Goal: Check status: Check status

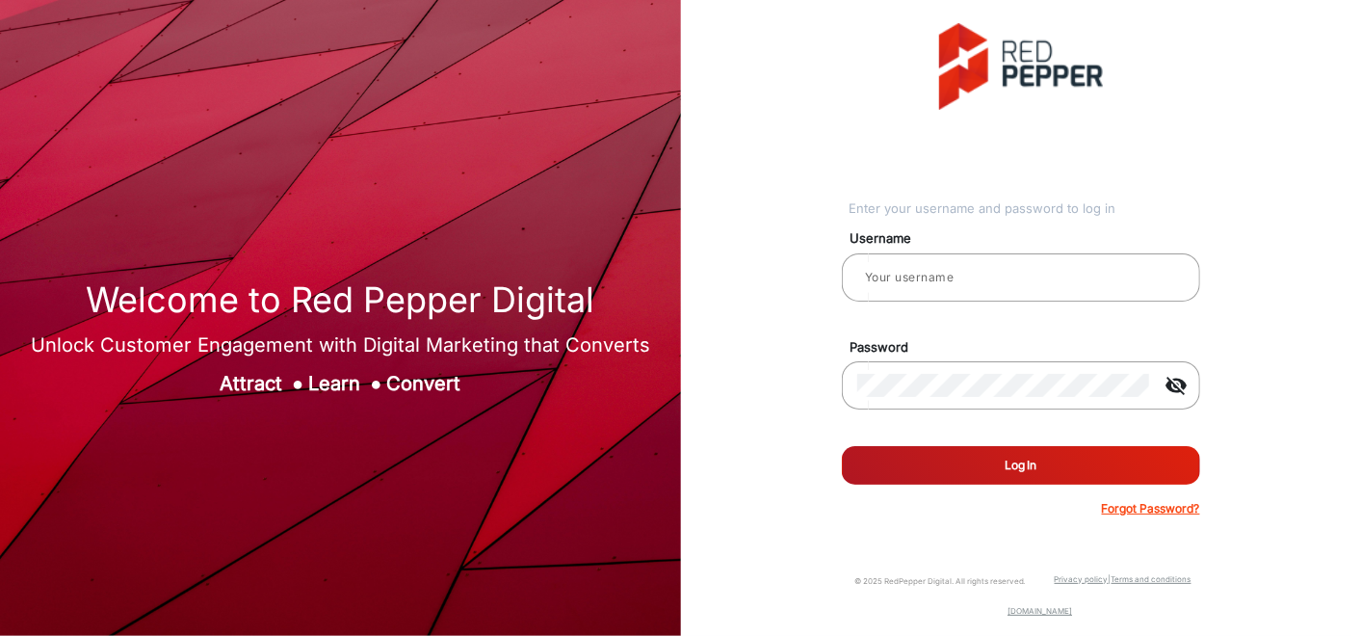
type input "Autozone1"
click at [1022, 460] on button "Log In" at bounding box center [1021, 465] width 358 height 39
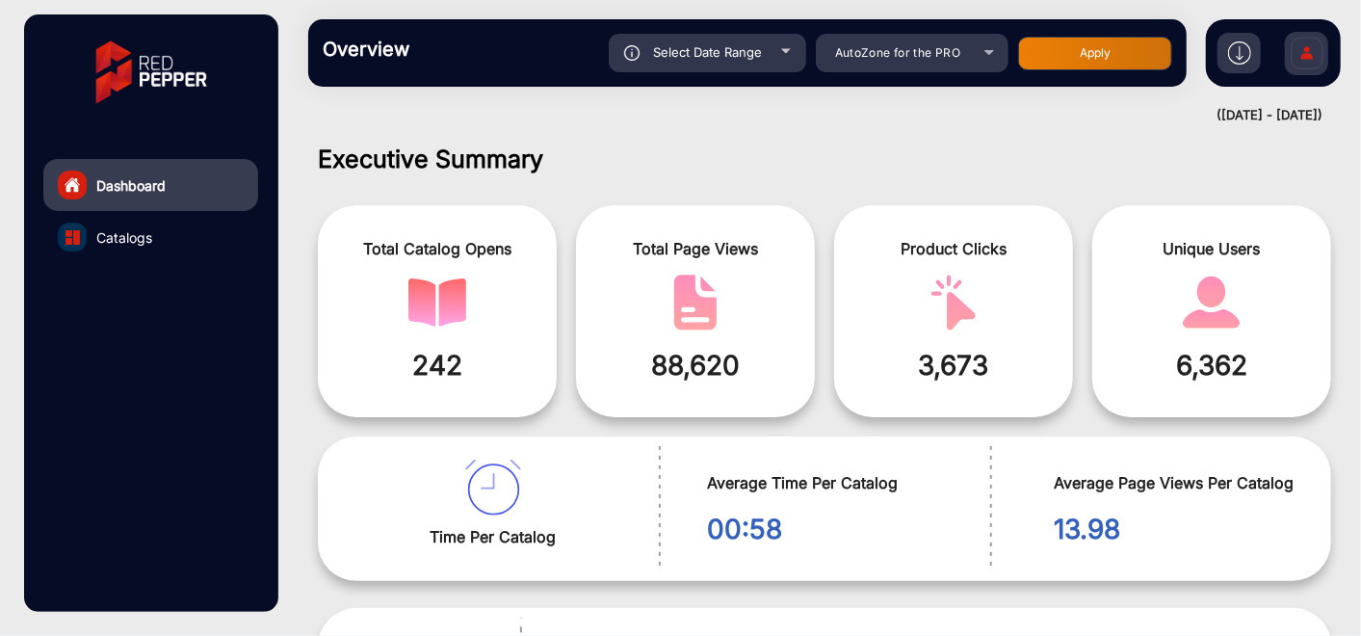
click at [749, 55] on span "Select Date Range" at bounding box center [707, 51] width 109 height 15
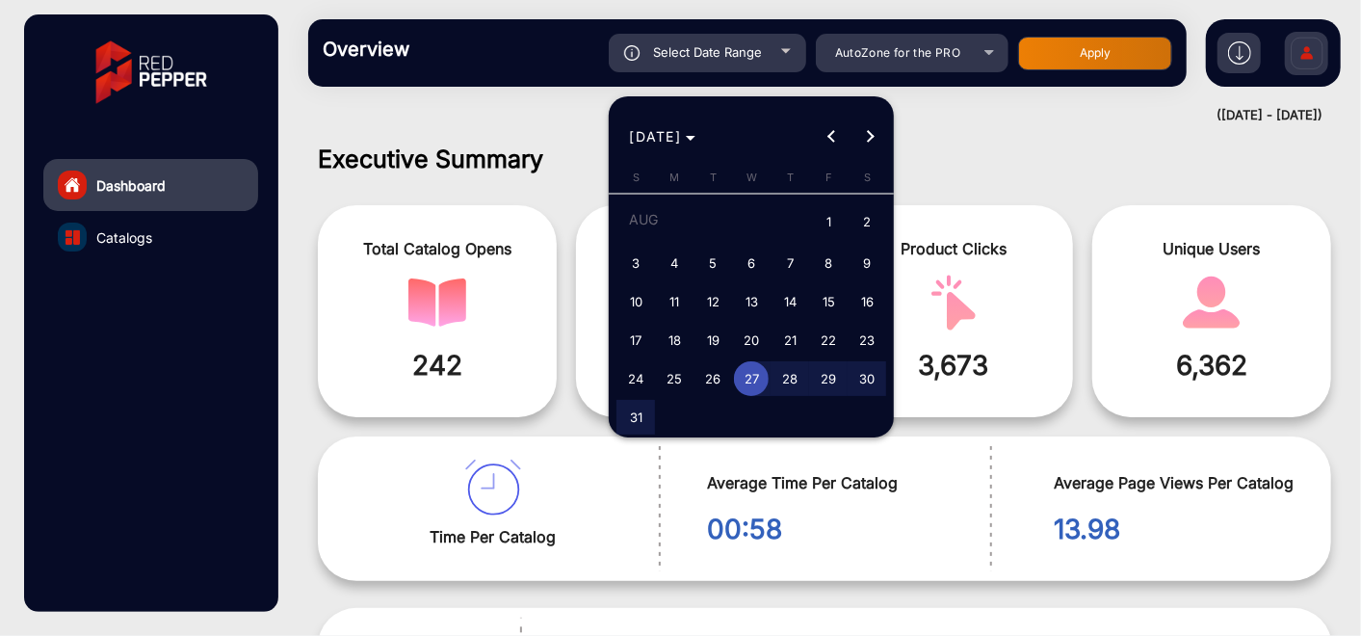
type input "[DATE]"
click at [636, 270] on span "3" at bounding box center [635, 263] width 35 height 35
type input "[DATE]"
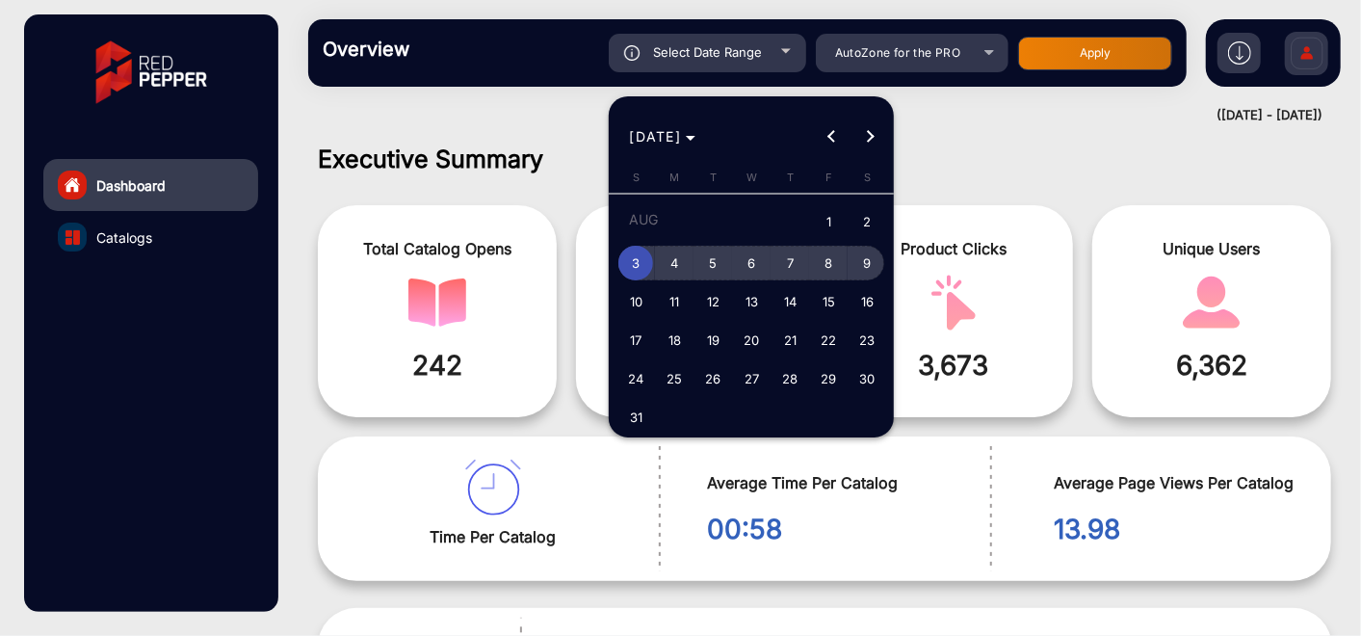
click at [870, 270] on span "9" at bounding box center [867, 263] width 35 height 35
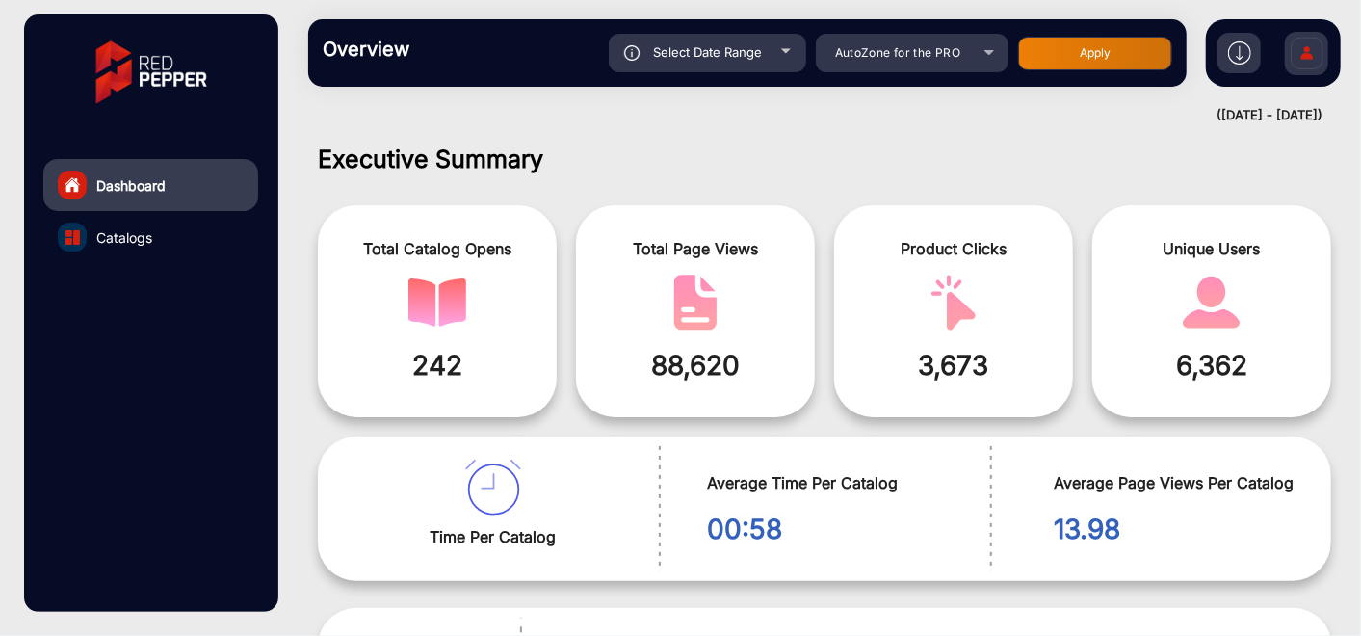
type input "[DATE]"
click at [752, 49] on span "Select Date Range" at bounding box center [707, 51] width 109 height 15
type input "[DATE]"
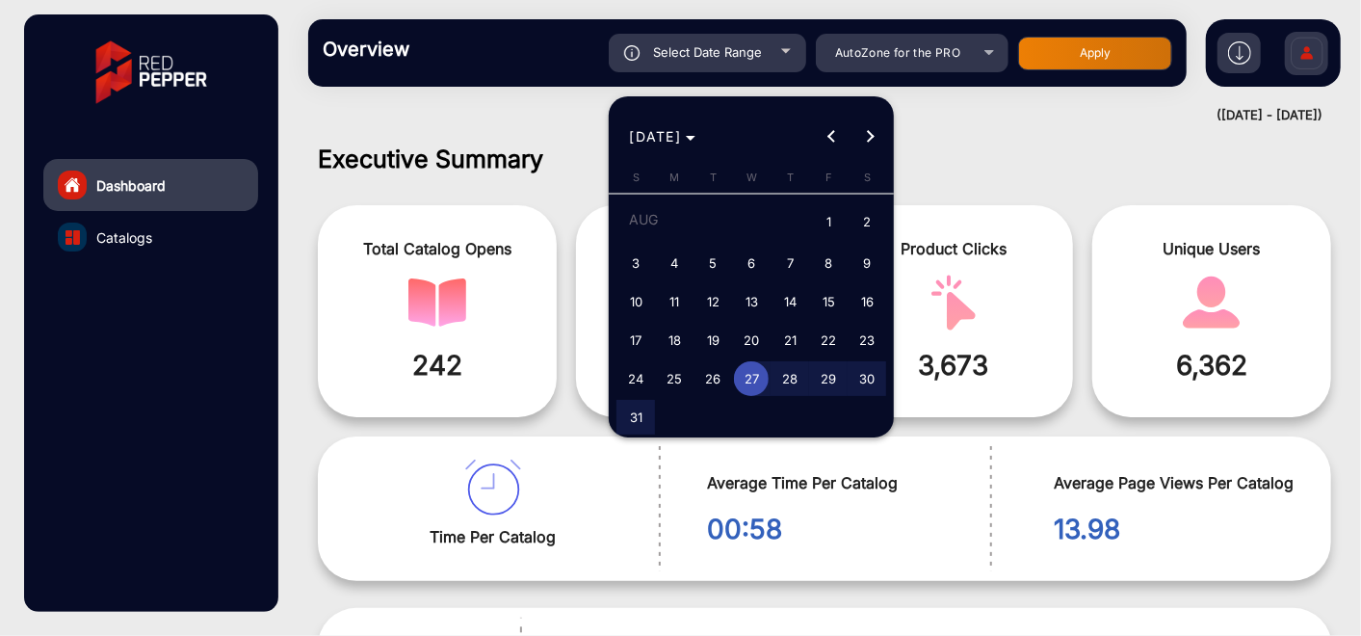
click at [649, 252] on span "3" at bounding box center [635, 263] width 35 height 35
type input "[DATE]"
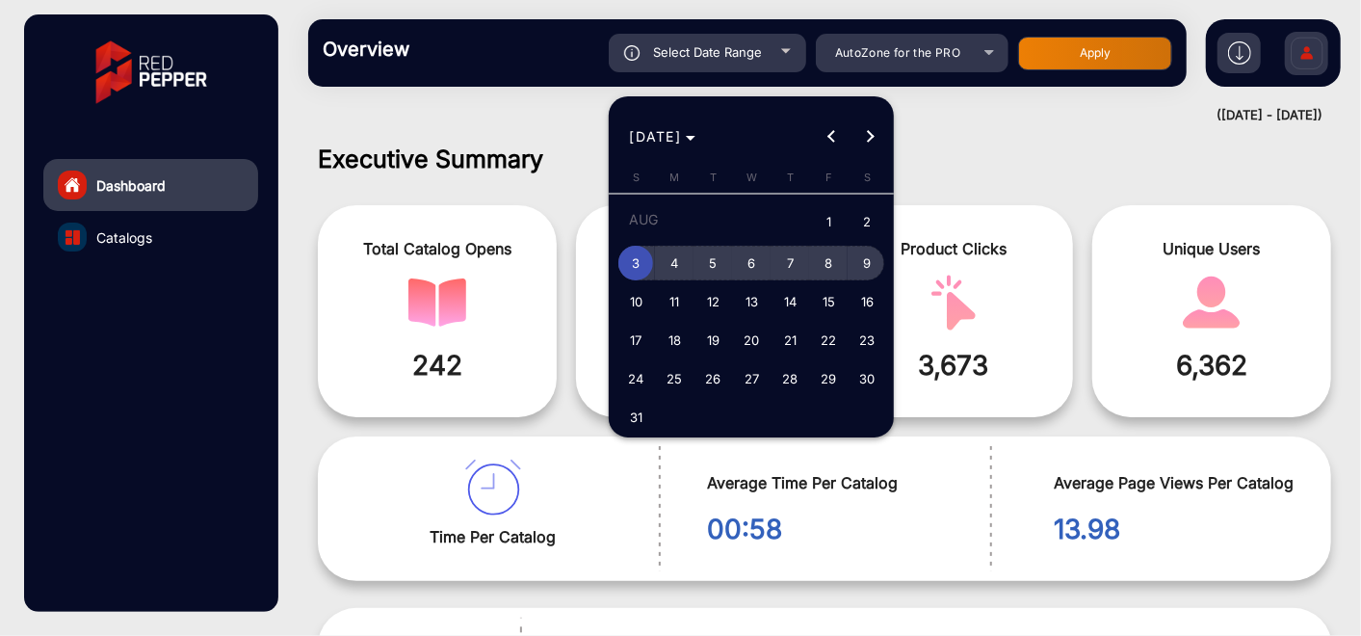
click at [855, 263] on span "9" at bounding box center [867, 263] width 35 height 35
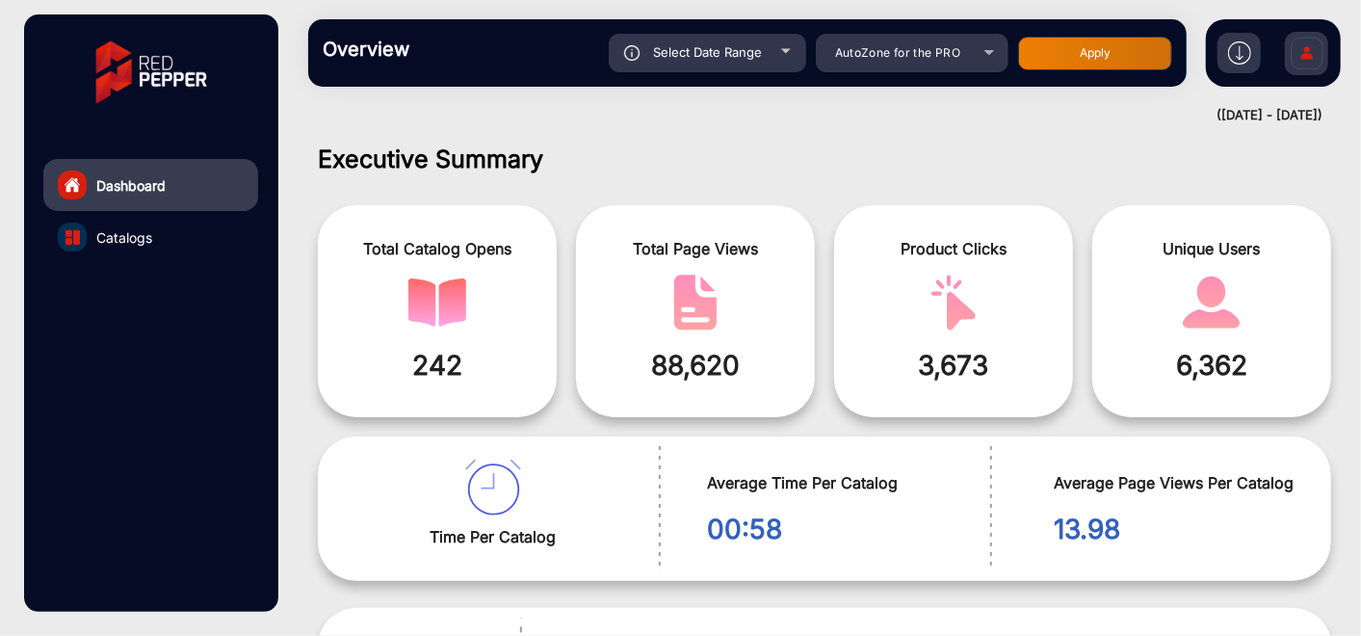
type input "[DATE]"
click at [753, 44] on span "Select Date Range" at bounding box center [707, 51] width 109 height 15
type input "[DATE]"
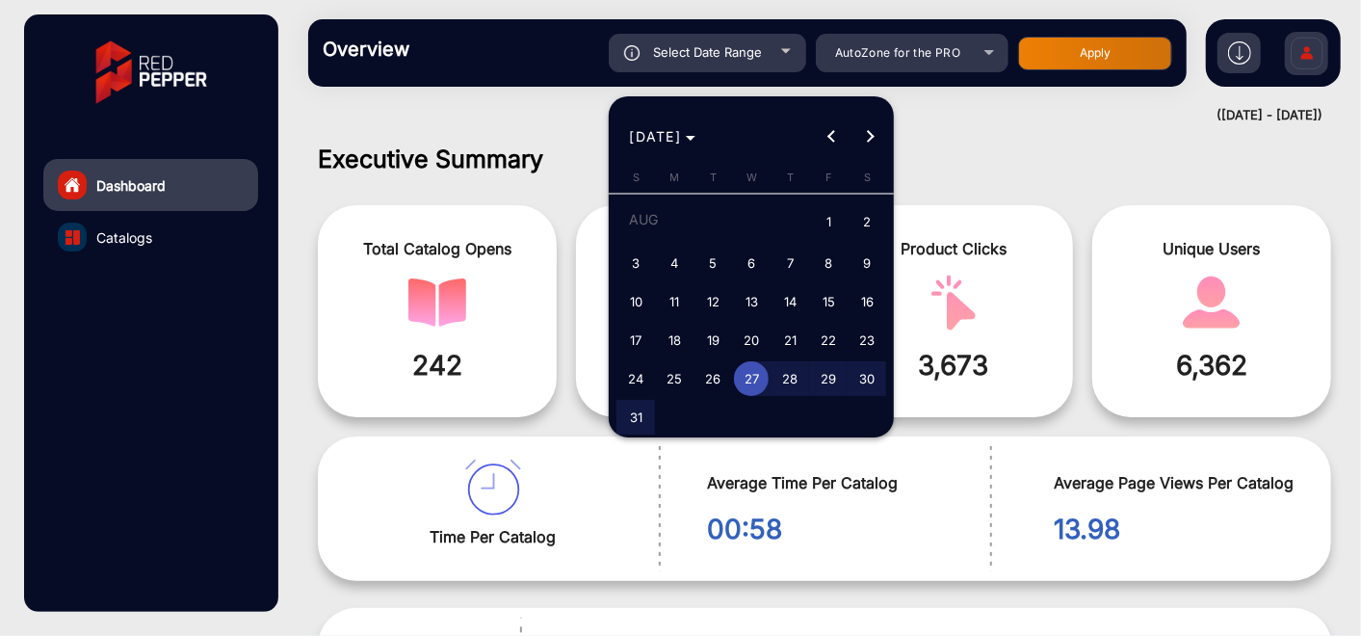
click at [643, 261] on span "3" at bounding box center [635, 263] width 35 height 35
type input "[DATE]"
click at [659, 261] on span "4" at bounding box center [674, 263] width 35 height 35
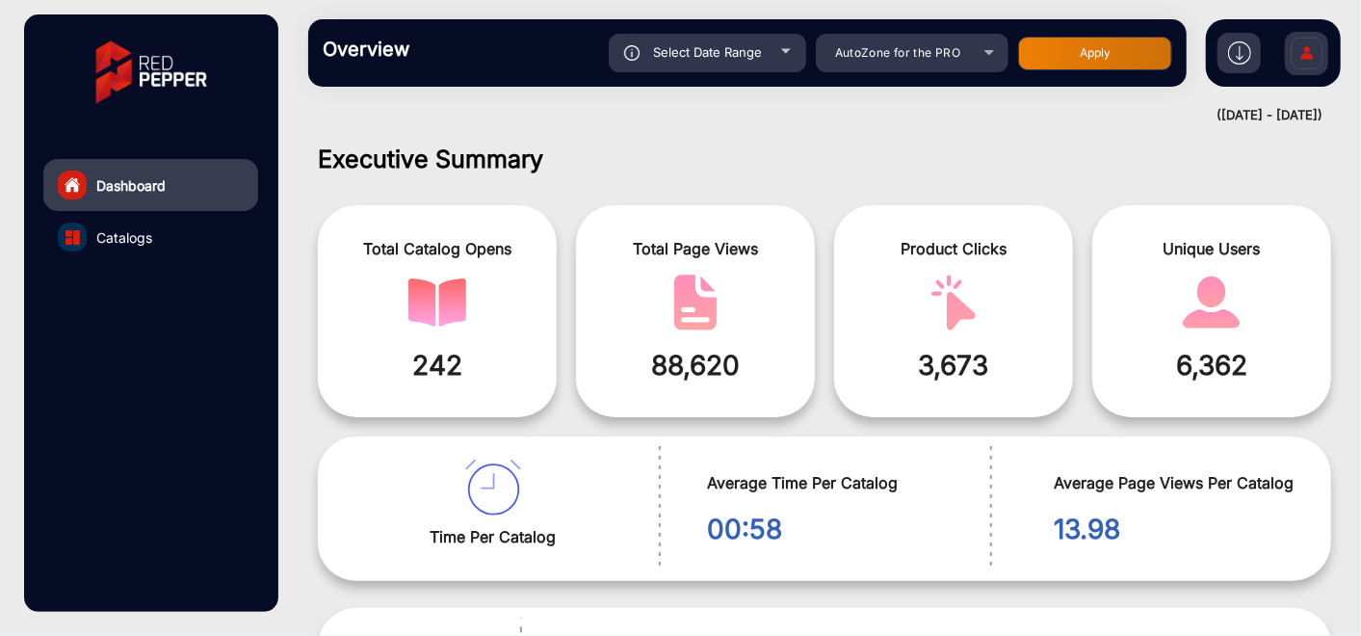
type input "[DATE]"
click at [669, 47] on span "Select Date Range" at bounding box center [707, 51] width 109 height 15
type input "[DATE]"
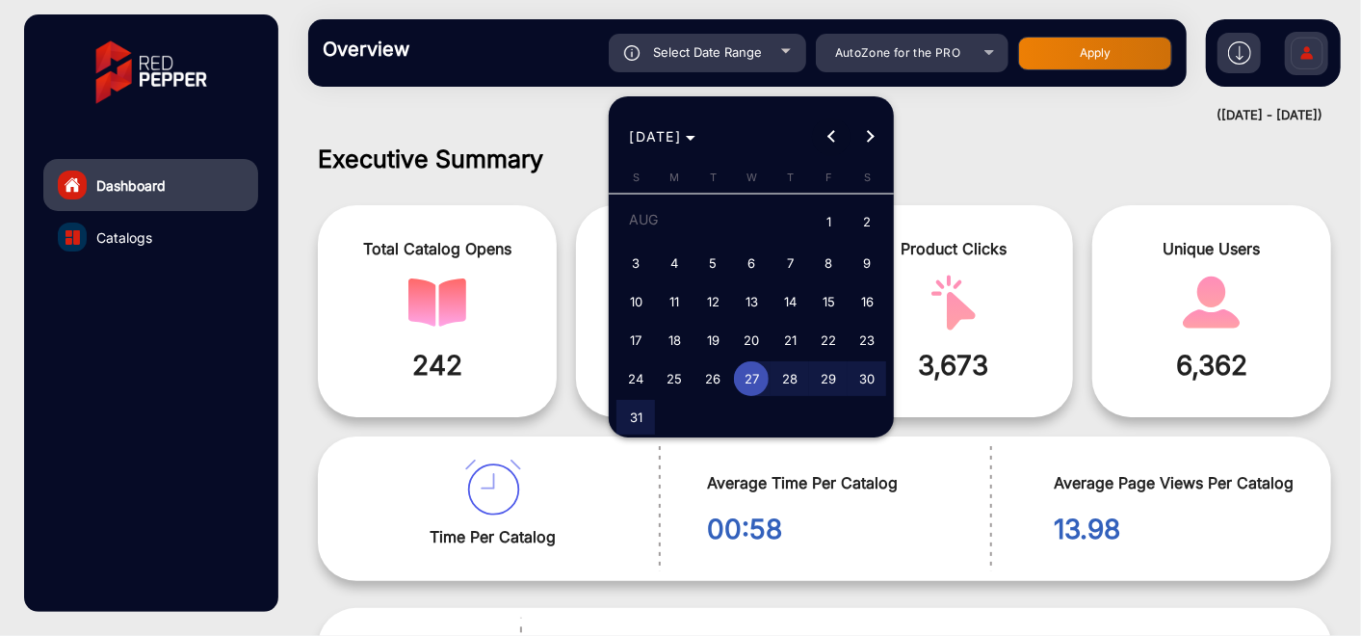
click at [827, 142] on span "Previous month" at bounding box center [831, 137] width 39 height 39
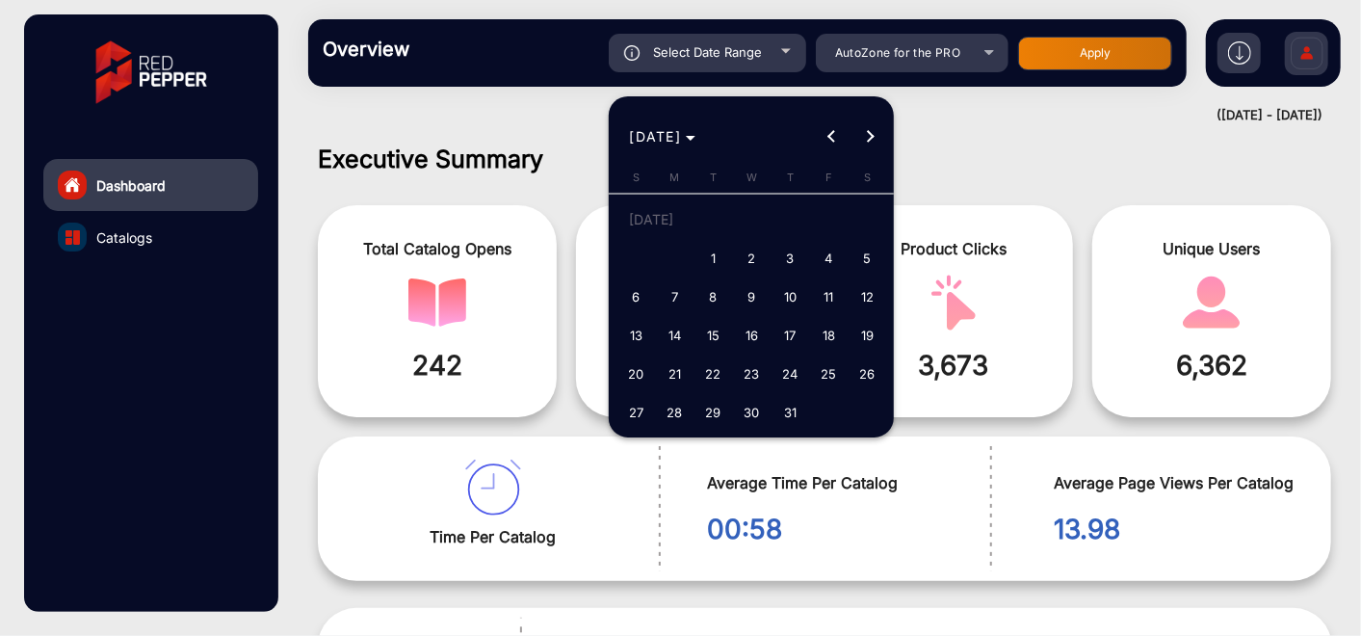
click at [644, 330] on span "13" at bounding box center [635, 335] width 35 height 35
type input "[DATE]"
click at [861, 331] on span "19" at bounding box center [867, 335] width 35 height 35
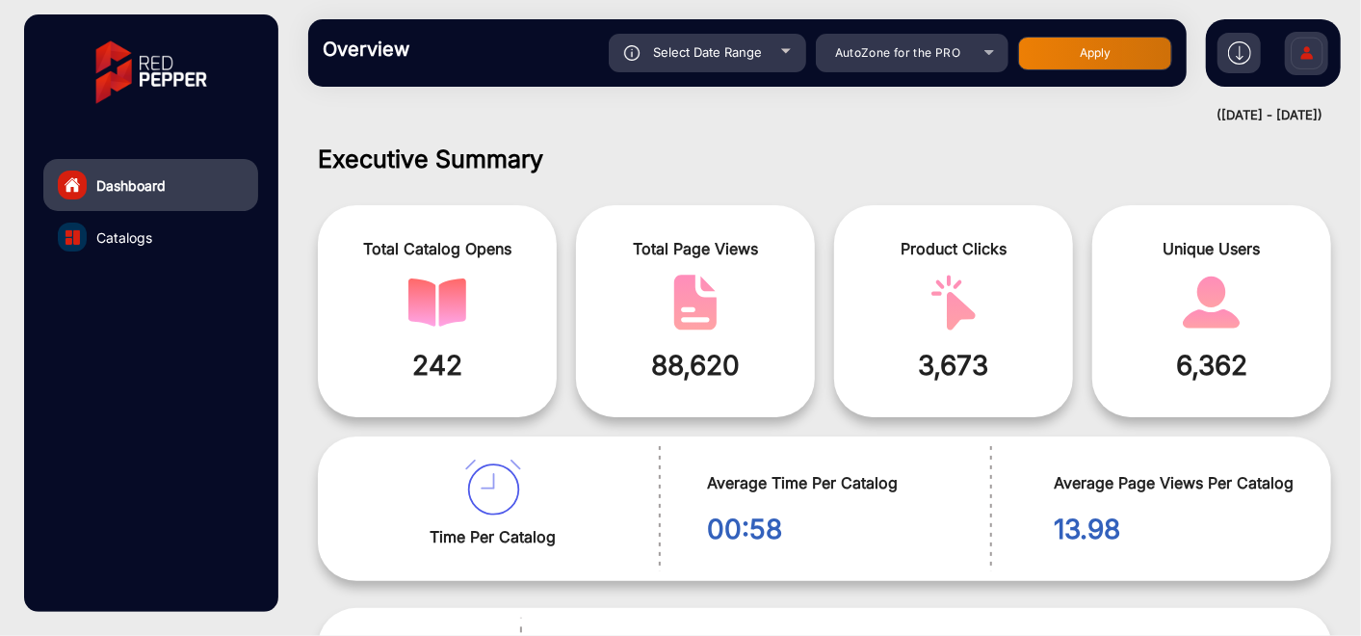
type input "[DATE]"
click at [1096, 45] on button "Apply" at bounding box center [1095, 54] width 154 height 34
type input "[DATE]"
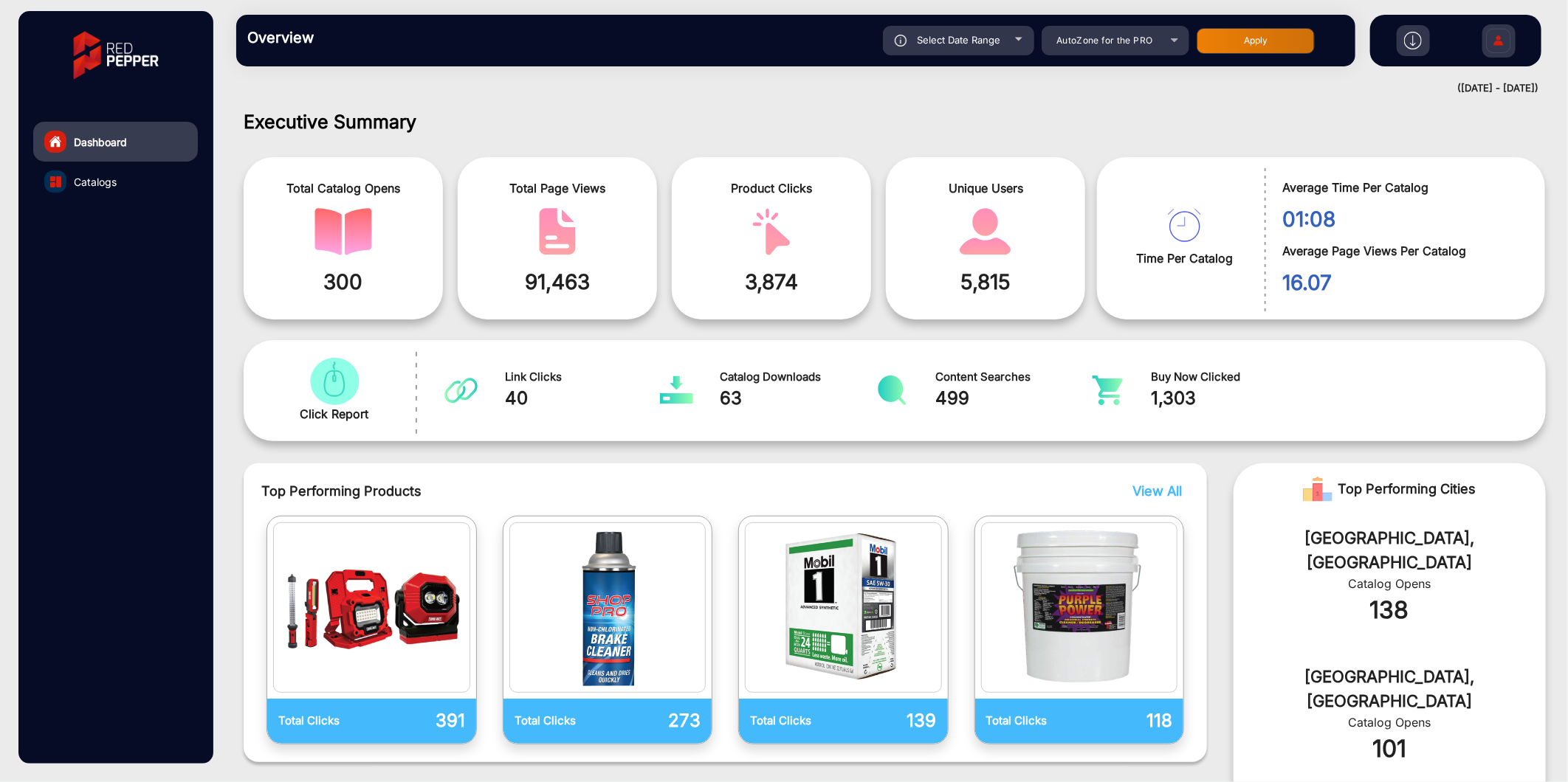
click at [960, 38] on span "Select Date Range" at bounding box center [959, 39] width 84 height 11
type input "[DATE]"
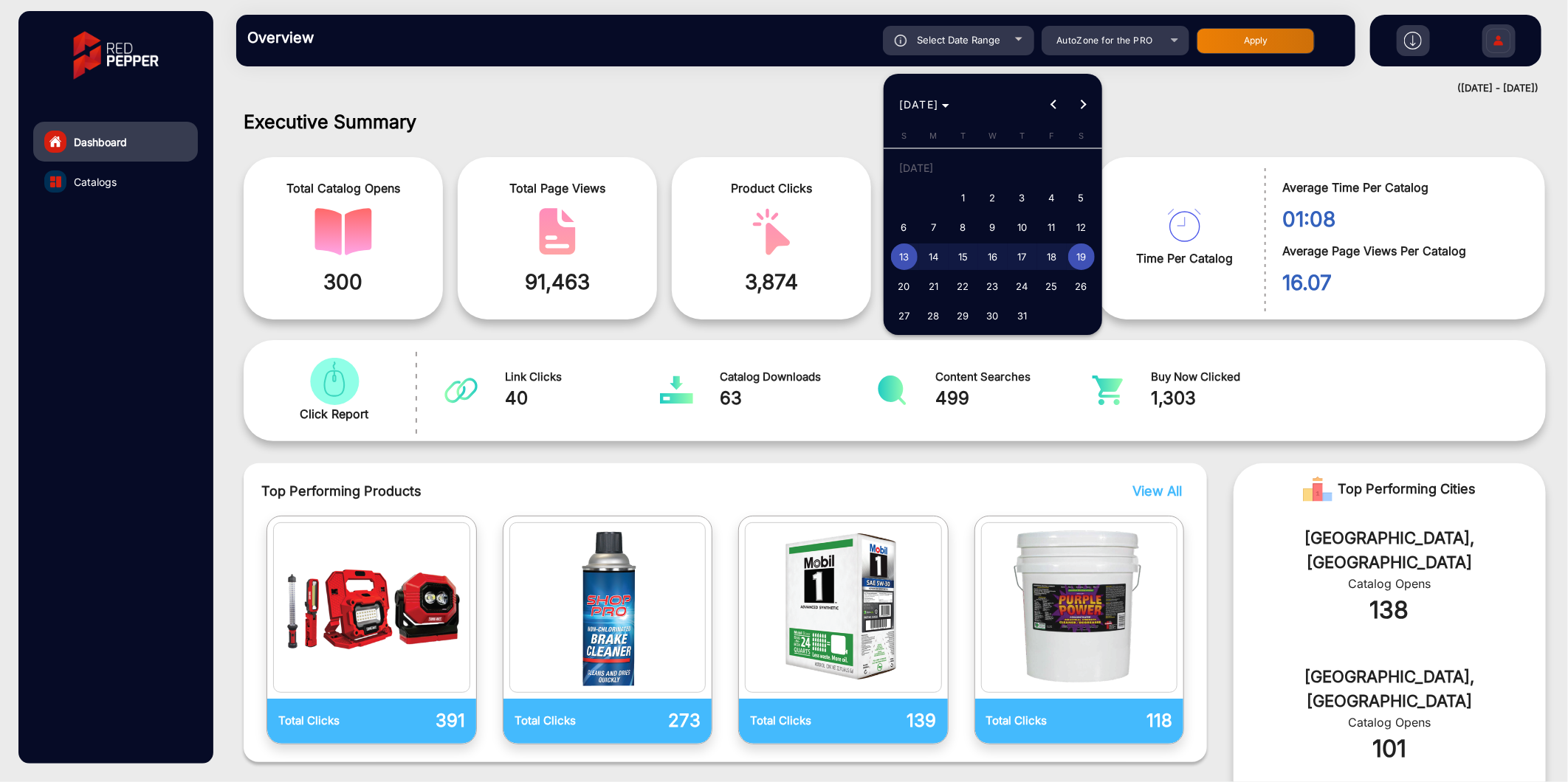
click at [972, 190] on span "1" at bounding box center [963, 198] width 27 height 27
type input "[DATE]"
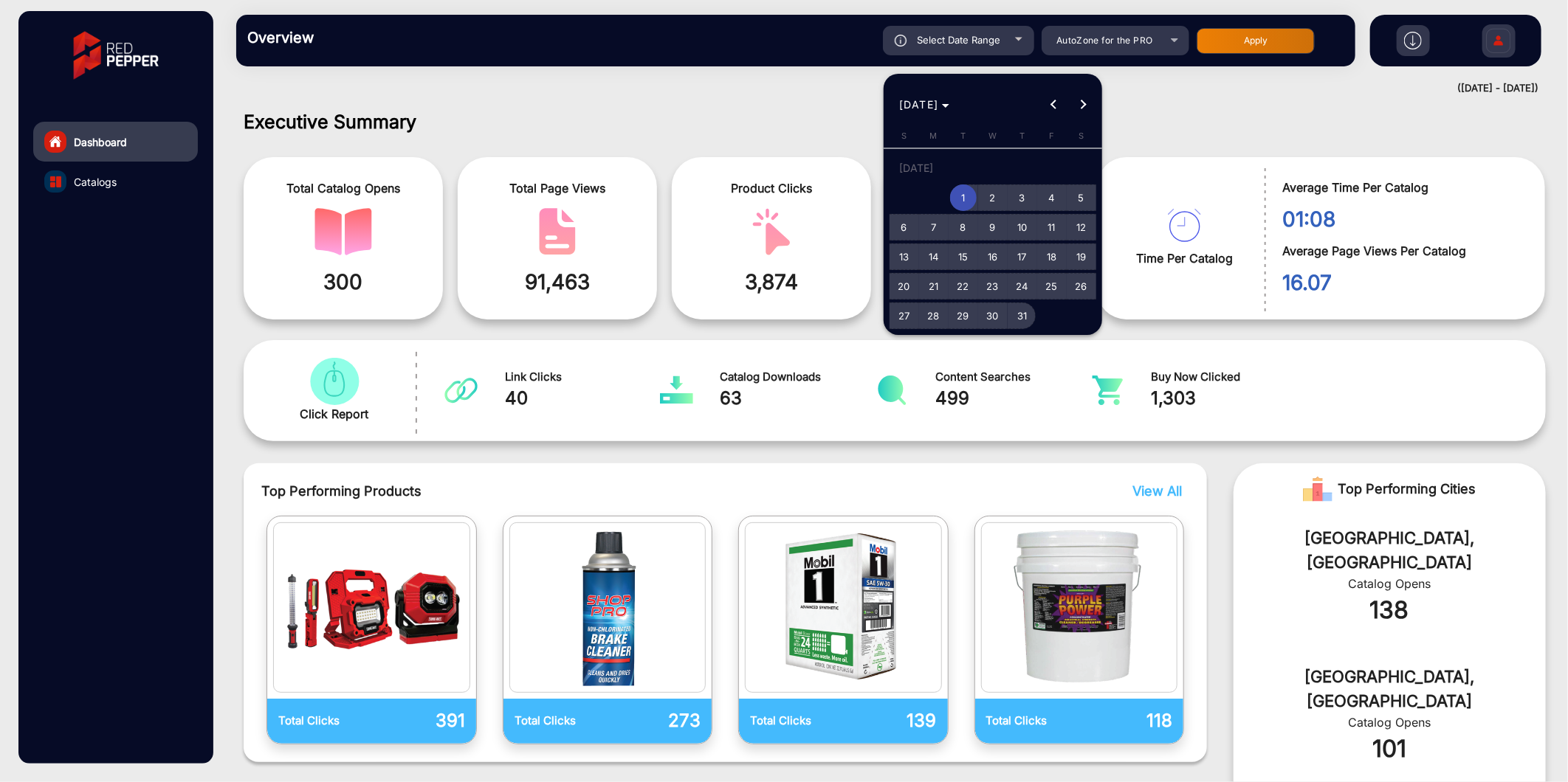
click at [1024, 309] on span "31" at bounding box center [1022, 316] width 27 height 27
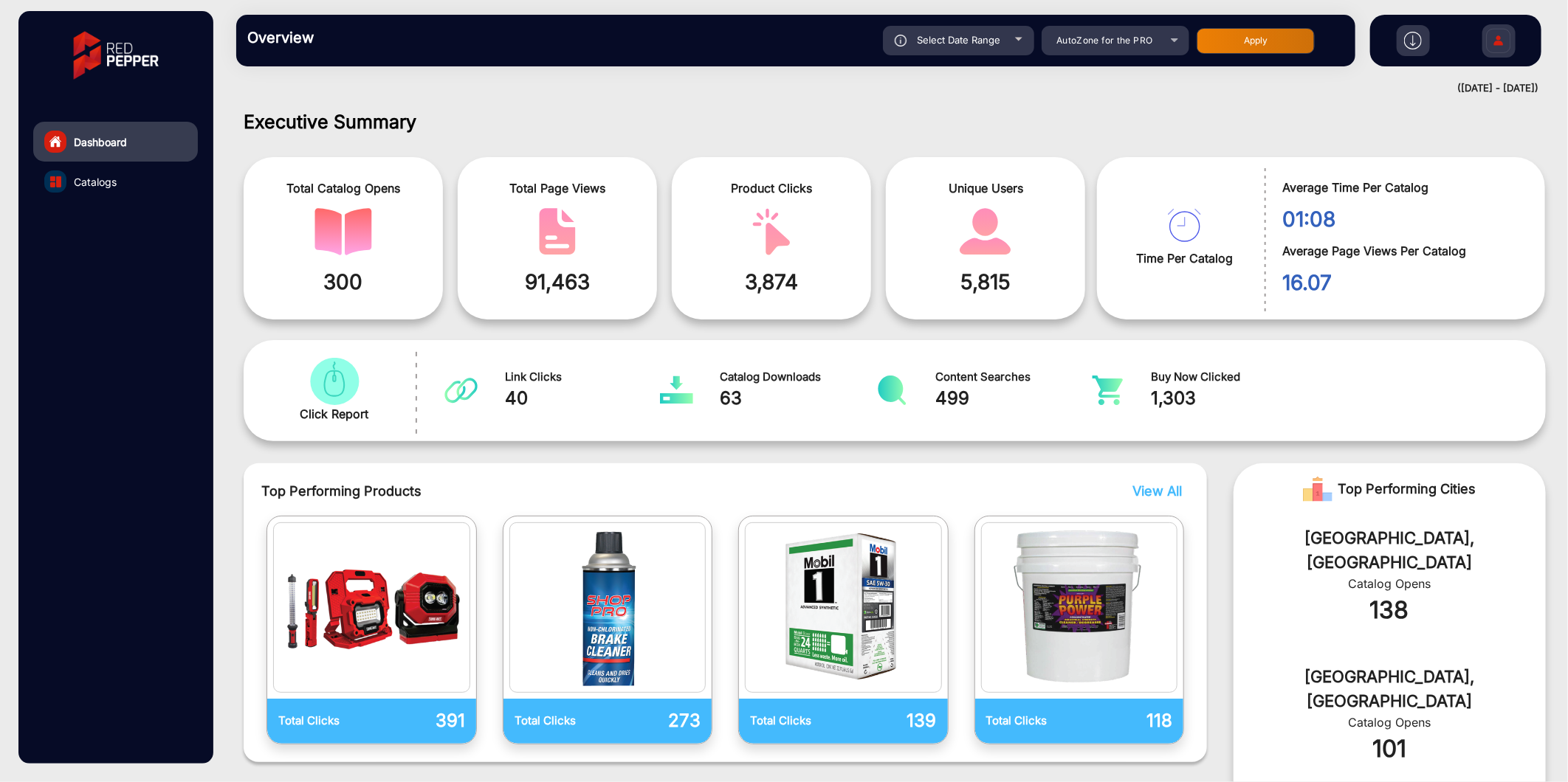
type input "[DATE]"
click at [1042, 38] on button "Apply" at bounding box center [1256, 41] width 118 height 26
type input "[DATE]"
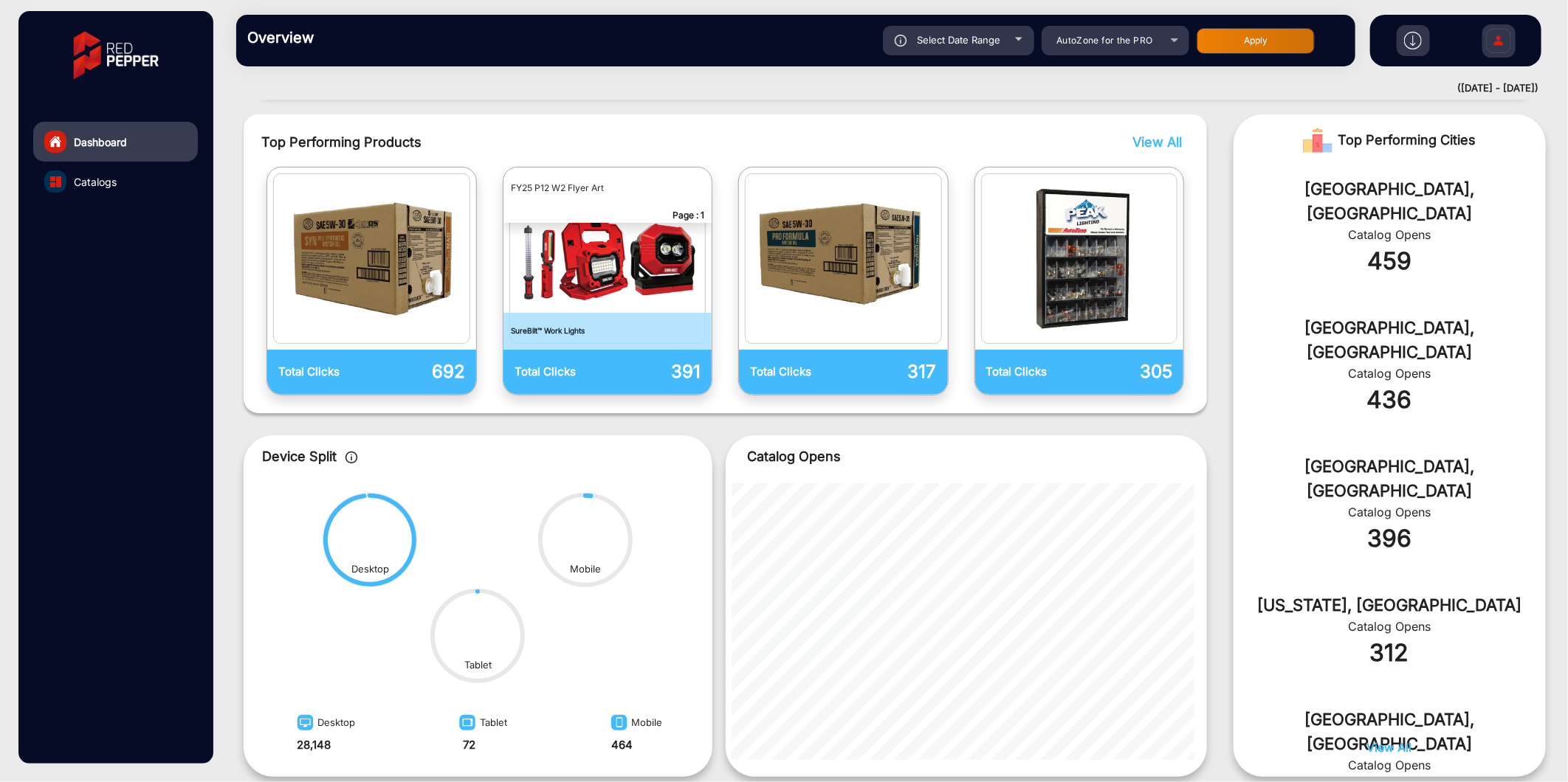
scroll to position [110, 0]
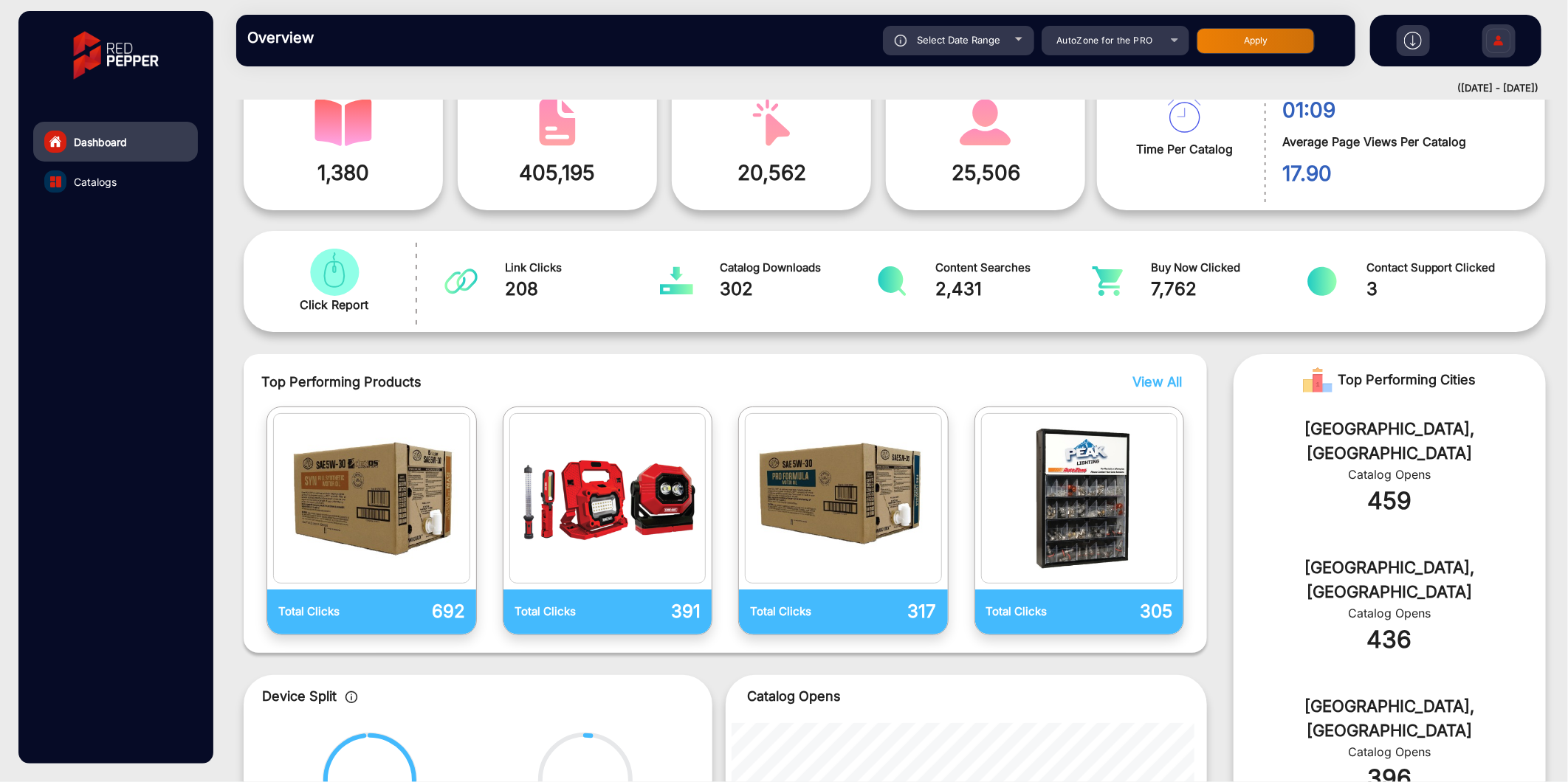
click at [982, 38] on span "Select Date Range" at bounding box center [959, 39] width 84 height 11
type input "[DATE]"
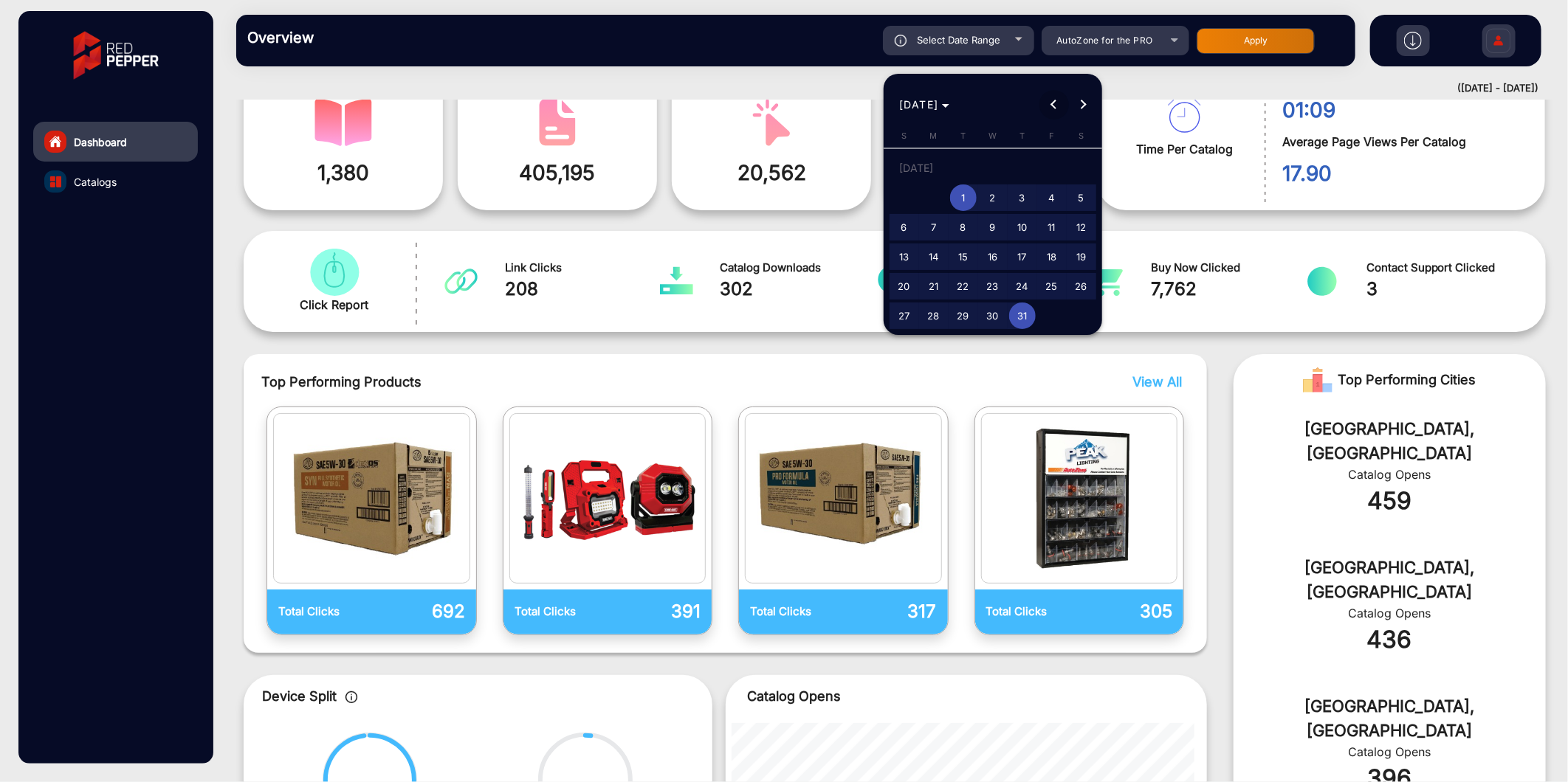
click at [1042, 104] on button "Previous month" at bounding box center [1054, 105] width 30 height 30
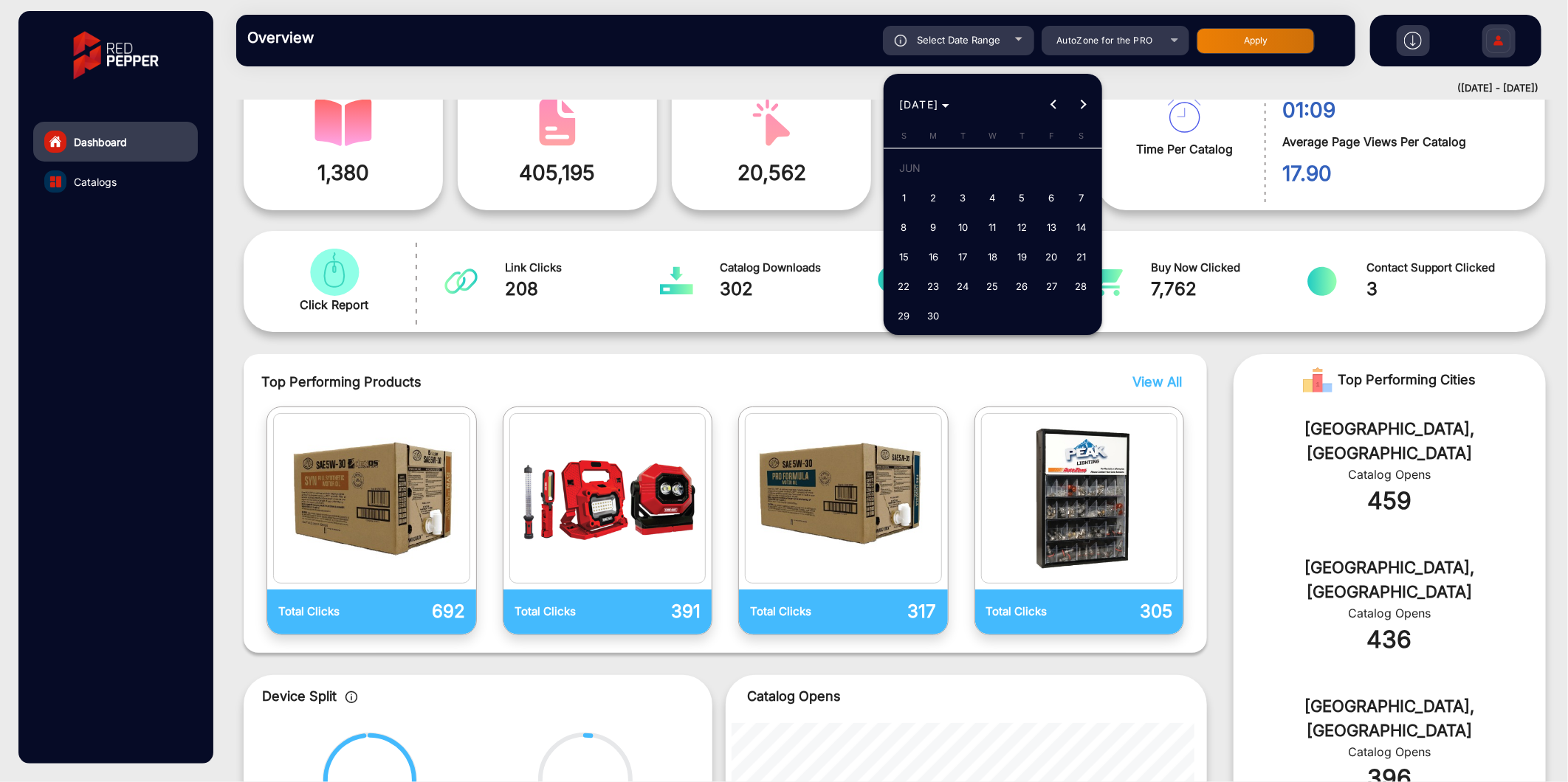
click at [906, 191] on span "1" at bounding box center [904, 198] width 27 height 27
type input "[DATE]"
click at [1042, 101] on button "Next month" at bounding box center [1084, 105] width 30 height 30
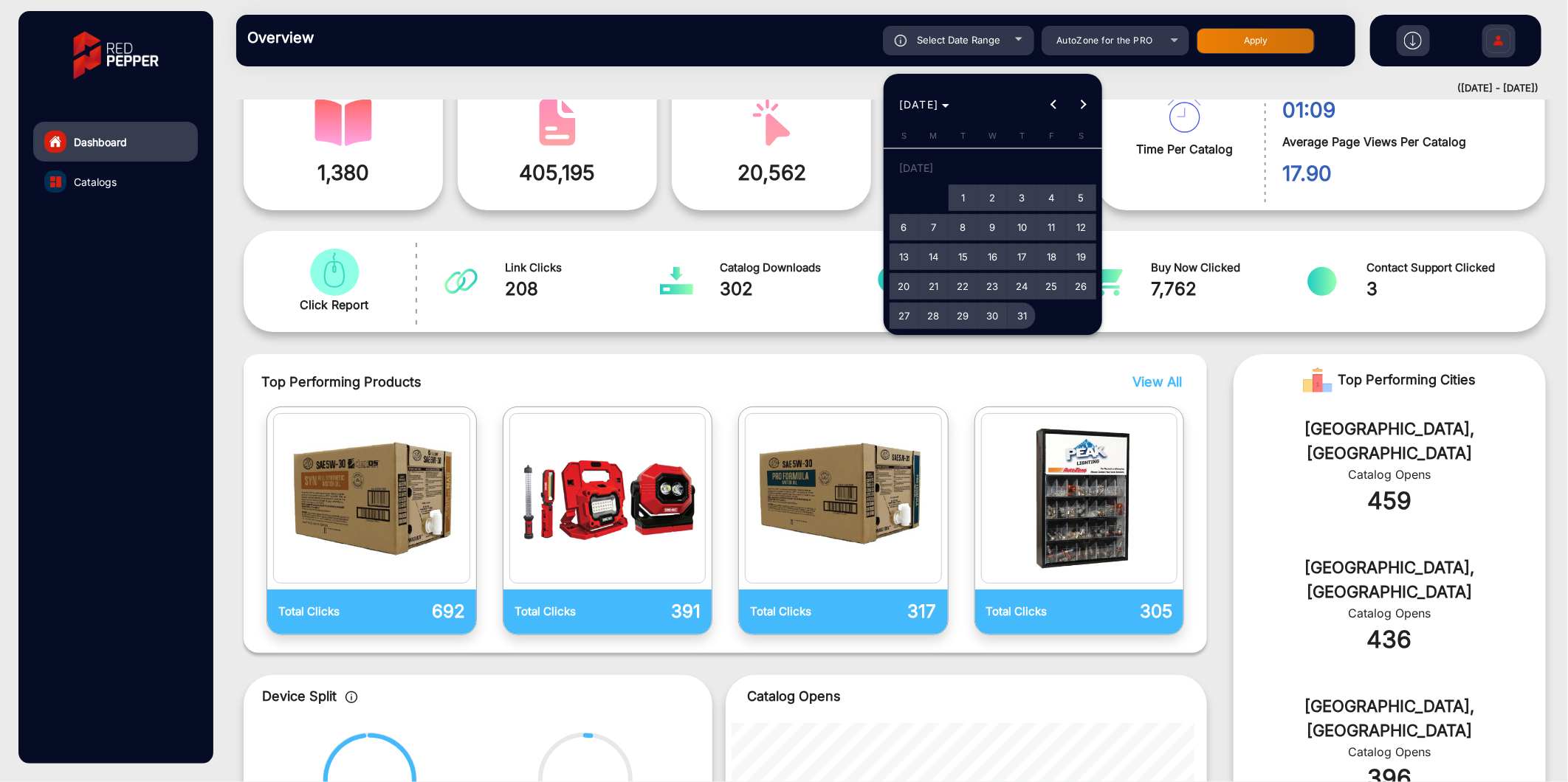
click at [1026, 310] on span "31" at bounding box center [1022, 316] width 27 height 27
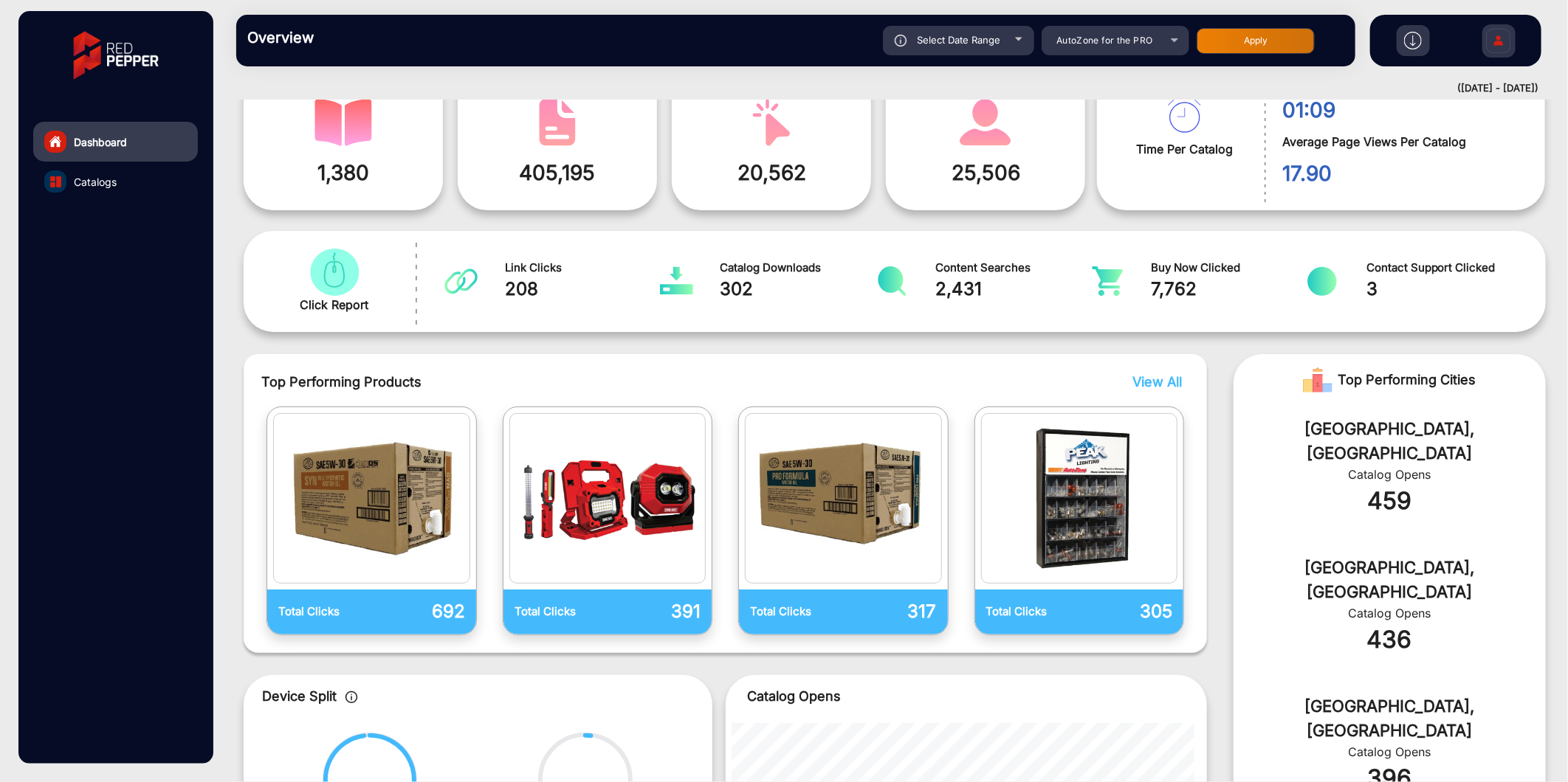
type input "[DATE]"
click at [1042, 41] on button "Apply" at bounding box center [1256, 41] width 118 height 26
type input "[DATE]"
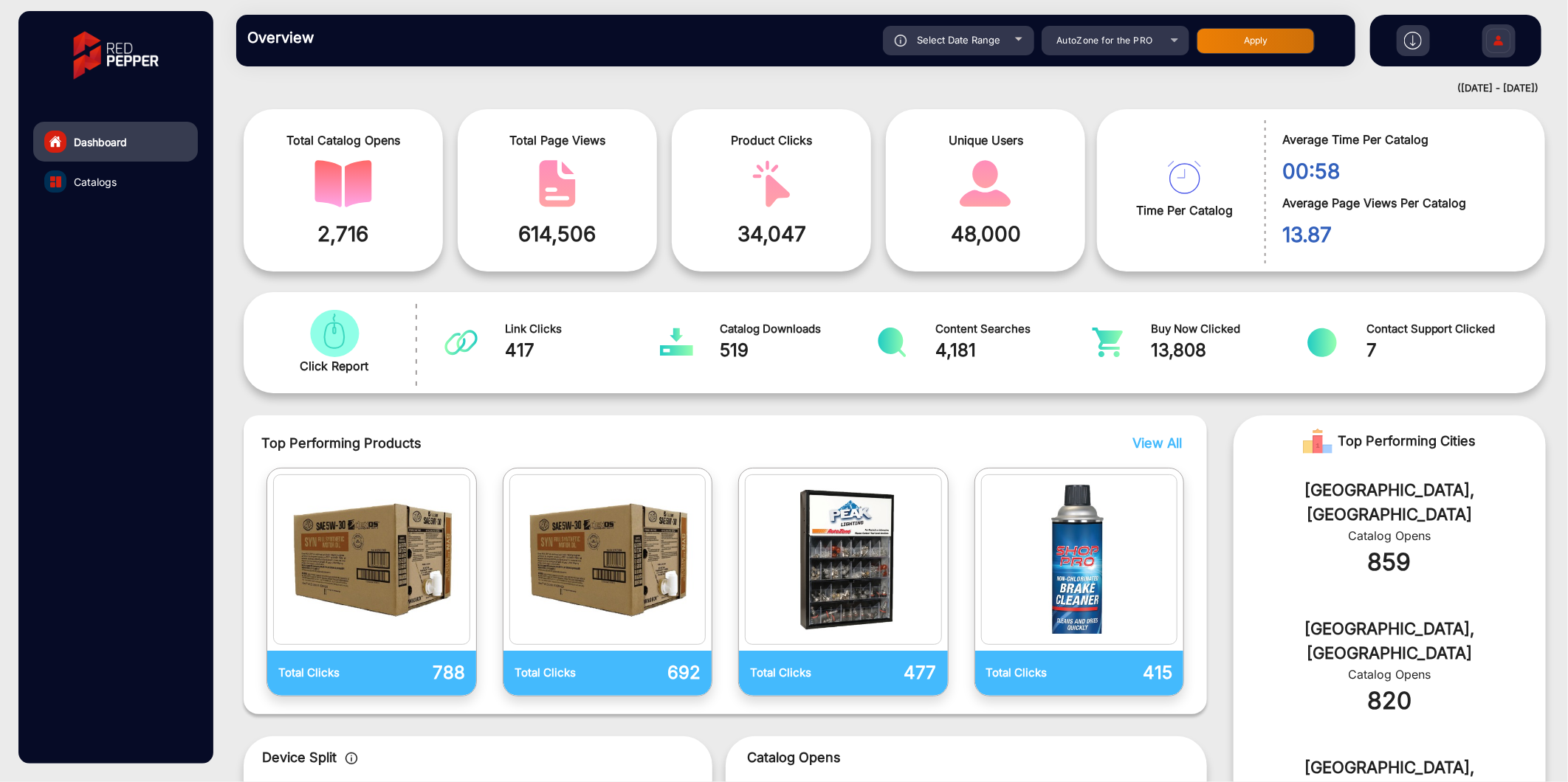
scroll to position [28, 0]
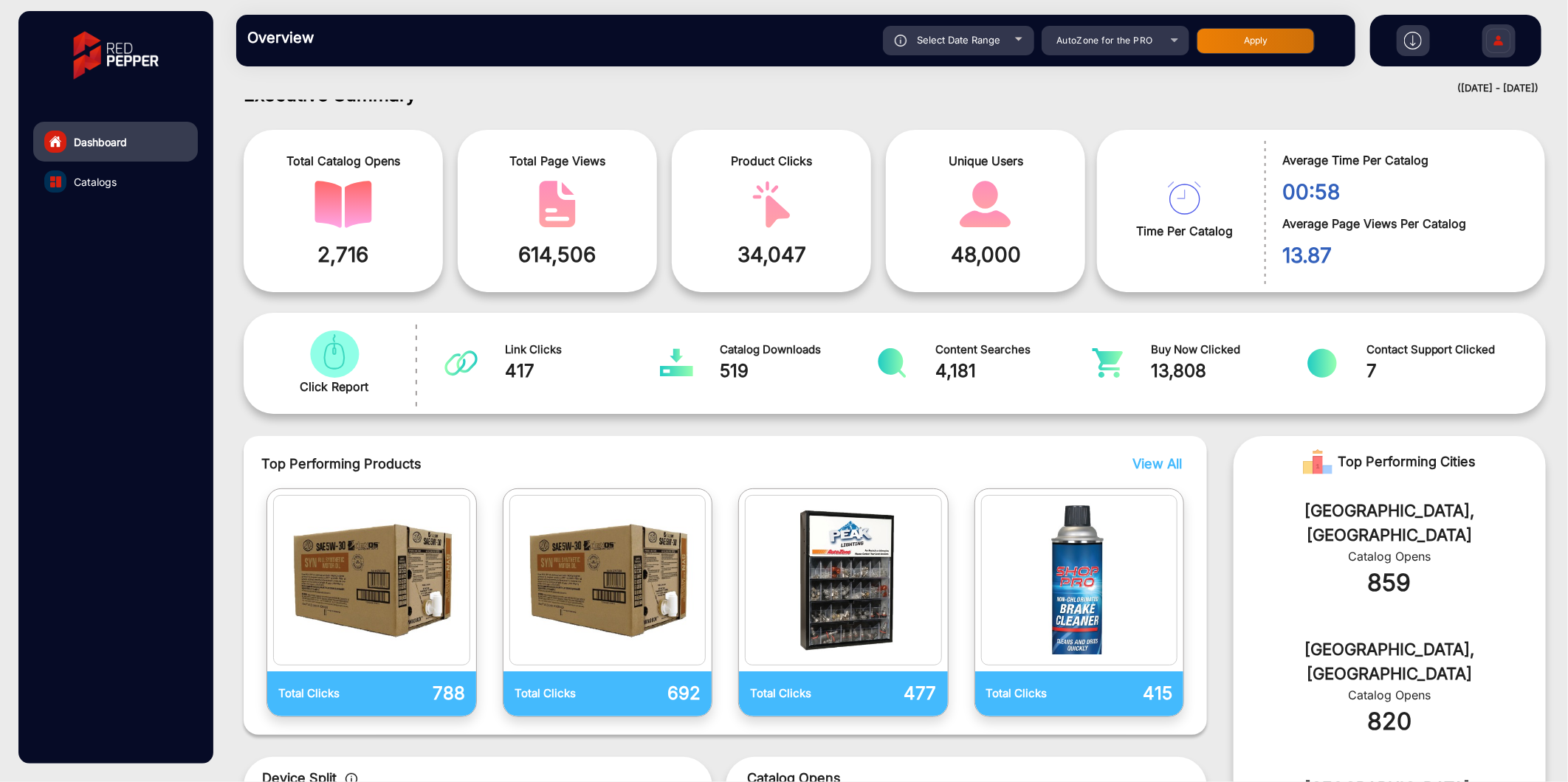
click at [1042, 460] on span "View All" at bounding box center [1157, 463] width 50 height 15
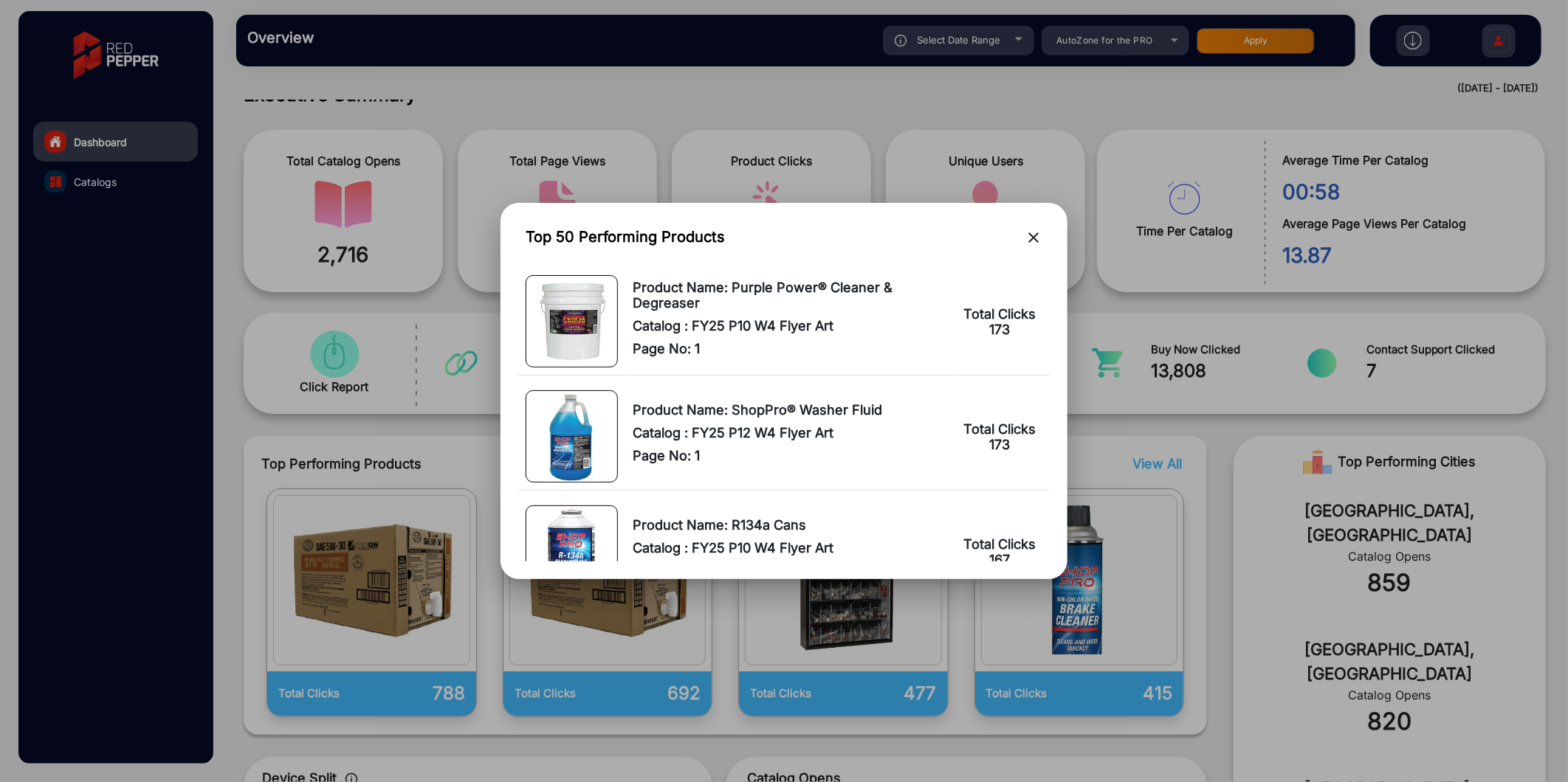
scroll to position [3115, 0]
click at [1038, 237] on mat-icon "close" at bounding box center [1033, 237] width 18 height 18
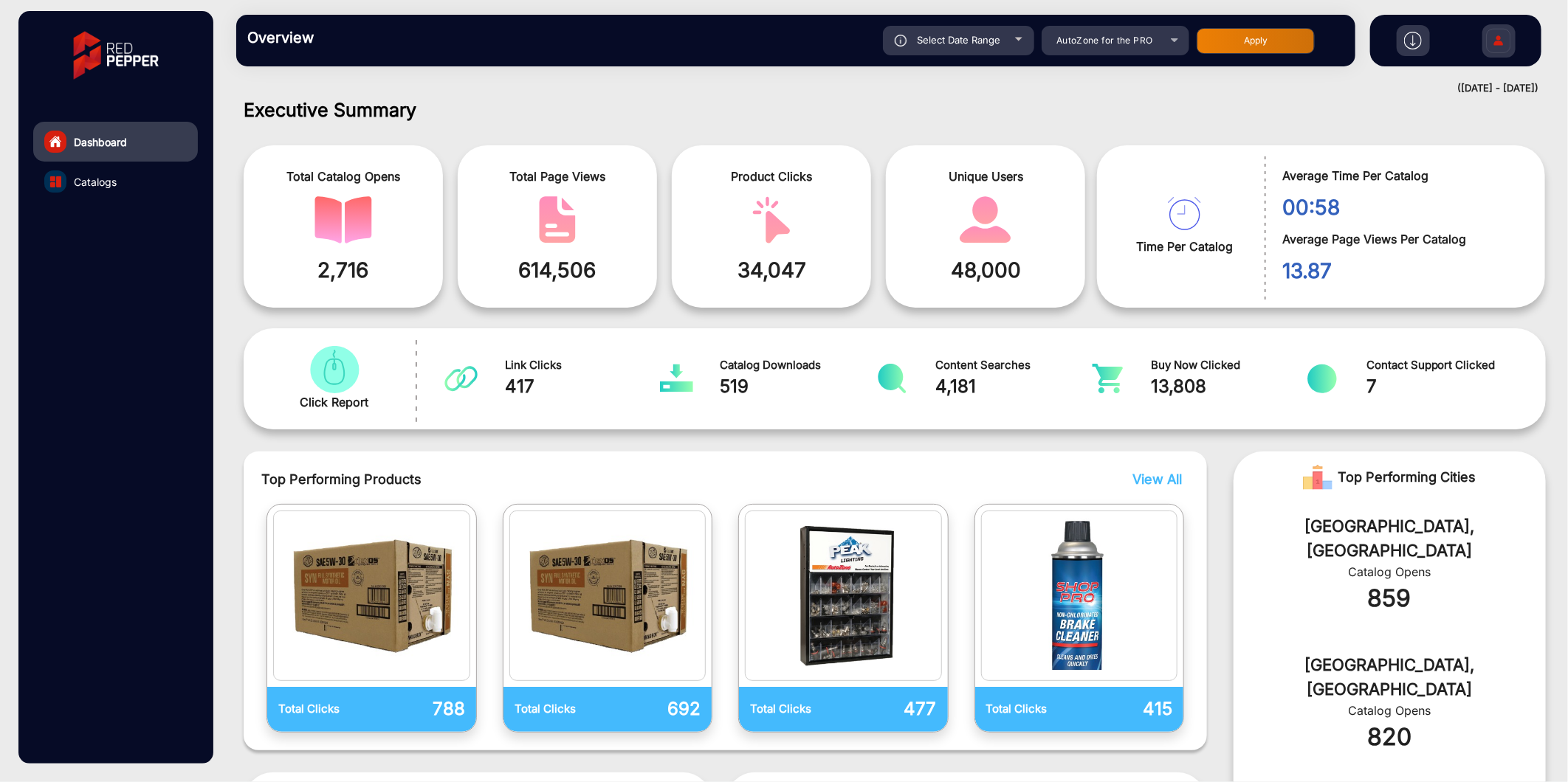
scroll to position [0, 0]
